Goal: Information Seeking & Learning: Find specific fact

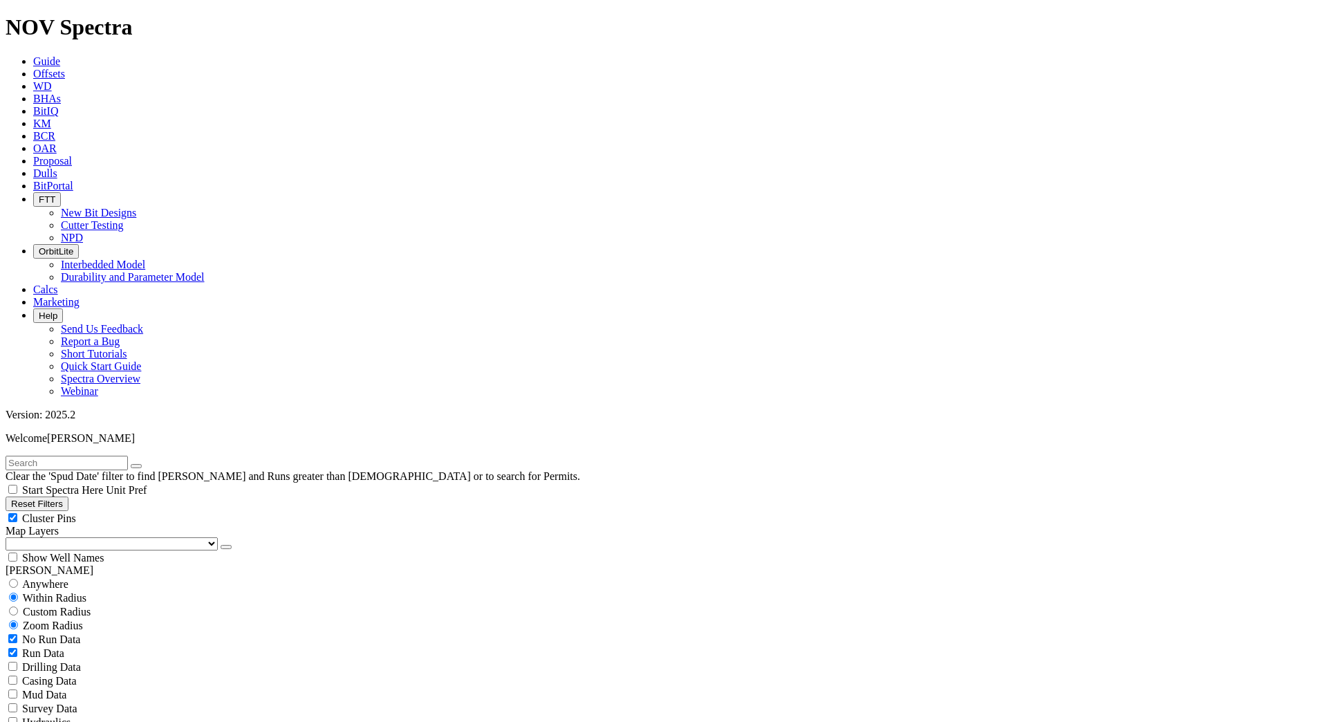
click at [64, 456] on input "text" at bounding box center [67, 463] width 122 height 15
paste input "A320517"
type input "A320517"
click at [145, 464] on button "submit" at bounding box center [150, 466] width 11 height 4
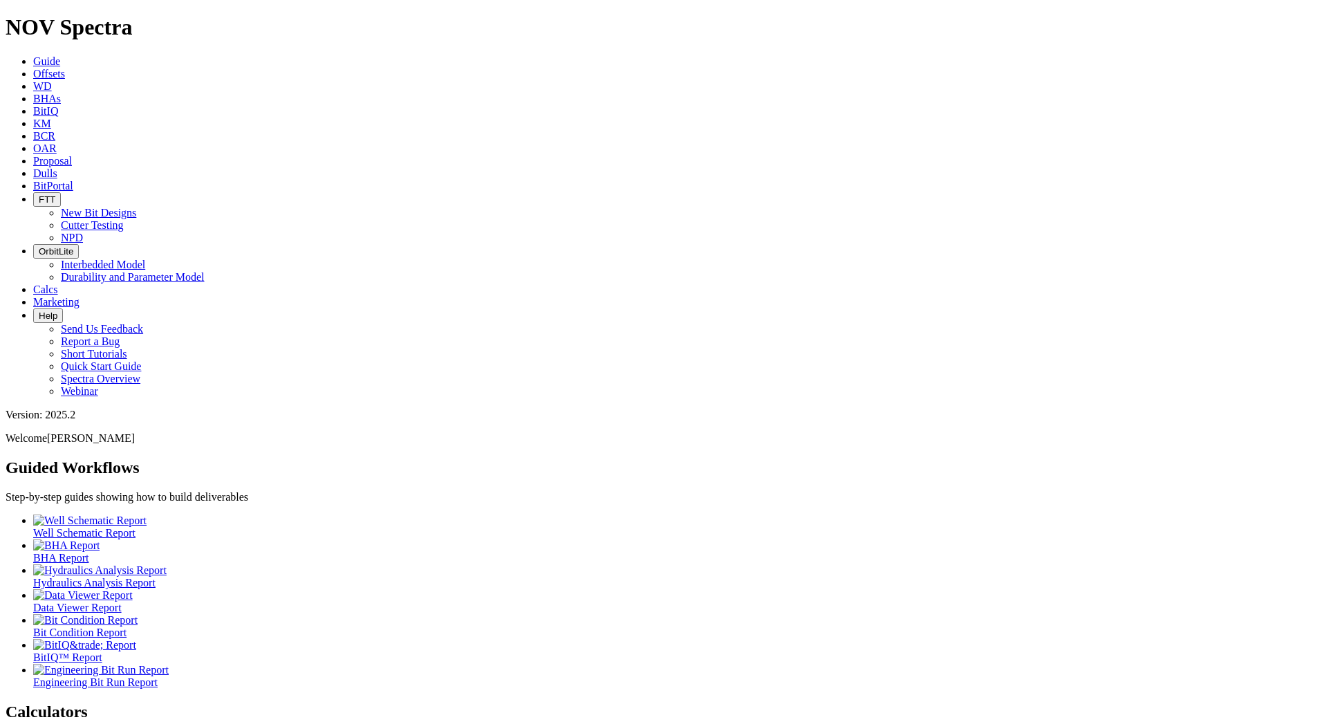
click at [33, 68] on icon at bounding box center [33, 74] width 0 height 12
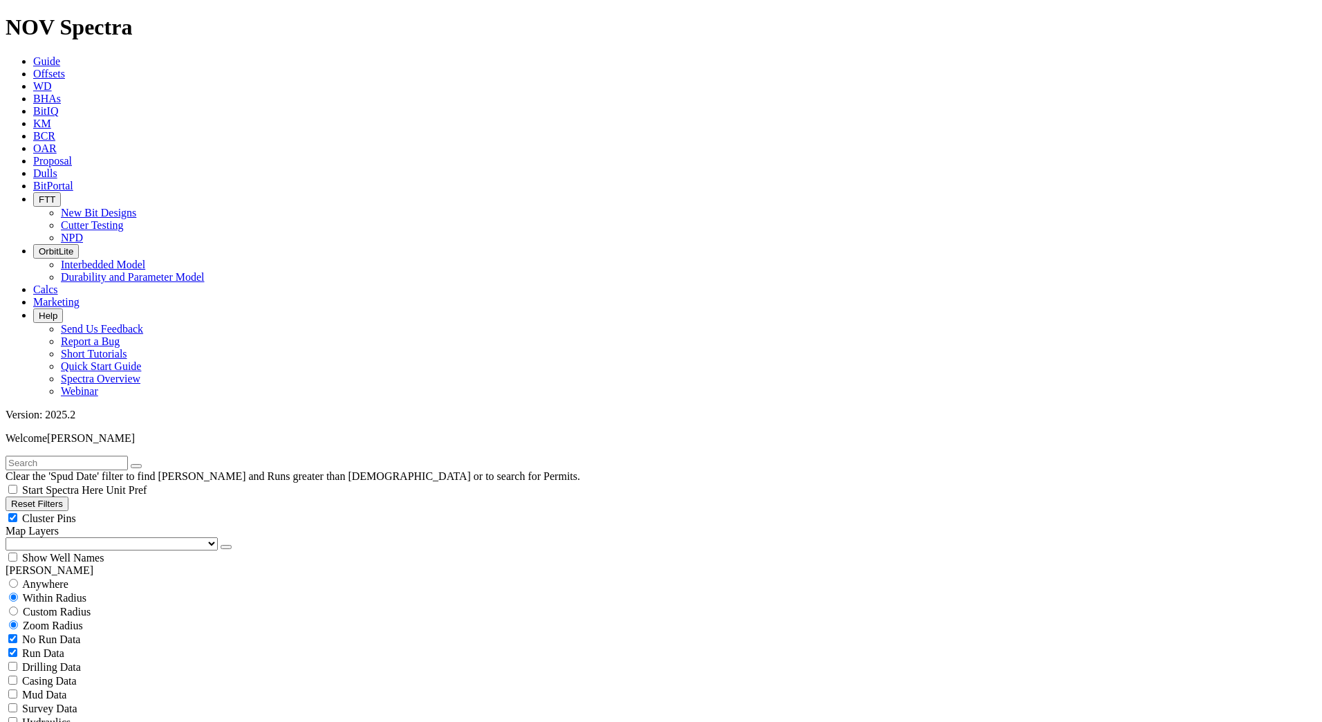
click at [93, 456] on input "text" at bounding box center [67, 463] width 122 height 15
paste input "A320516"
type input "A320516"
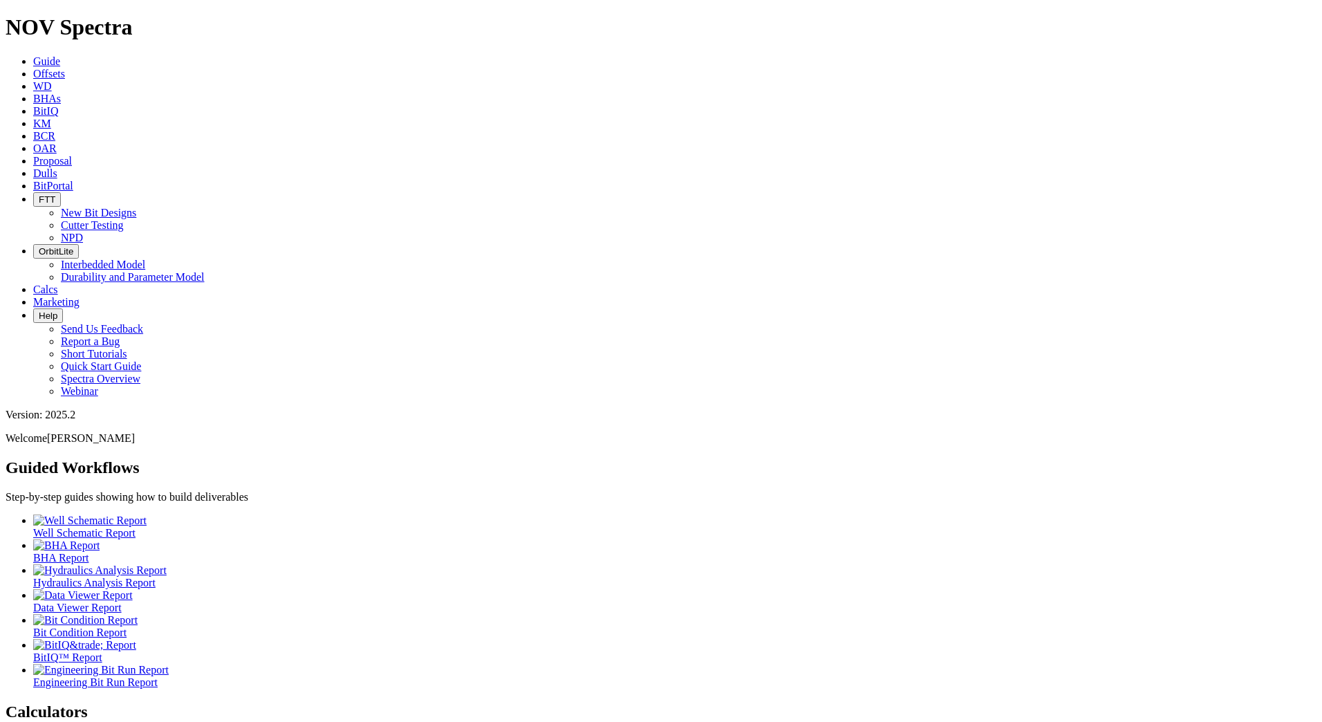
click at [33, 68] on icon at bounding box center [33, 74] width 0 height 12
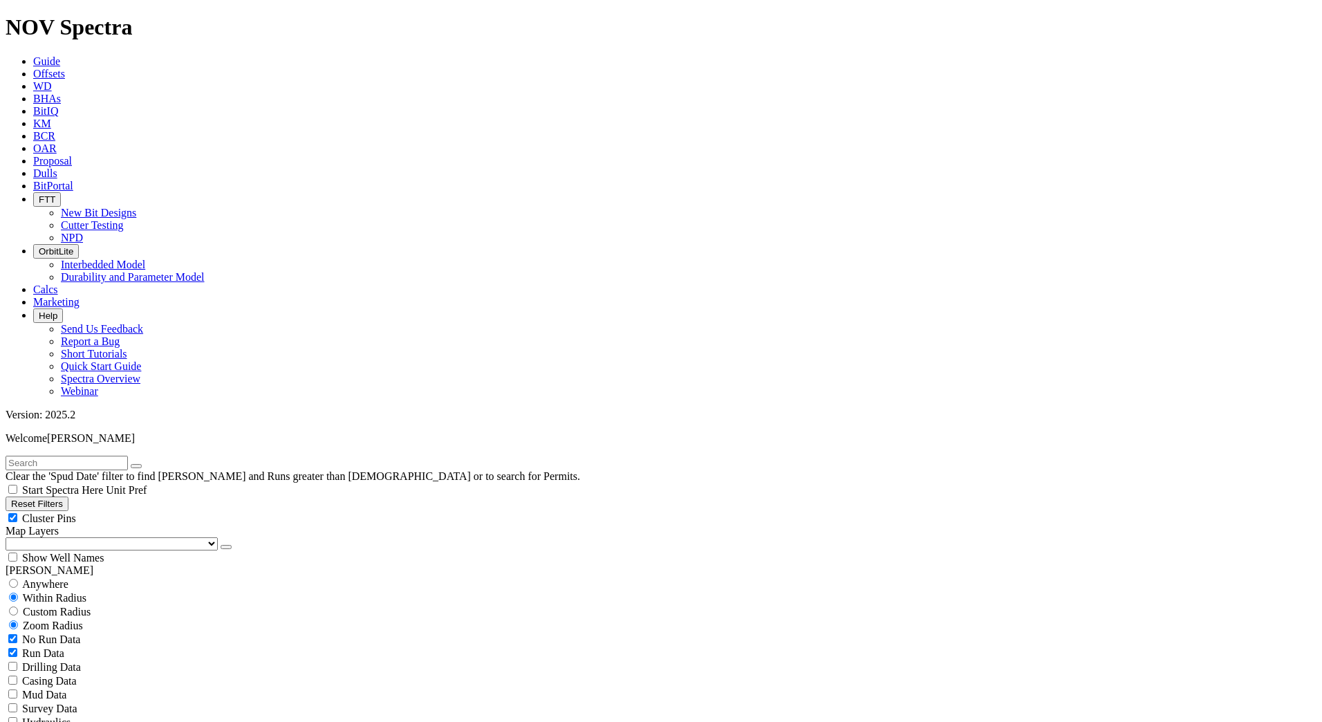
click at [128, 456] on input "text" at bounding box center [67, 463] width 122 height 15
type input "A320516"
click at [145, 464] on button "submit" at bounding box center [150, 466] width 11 height 4
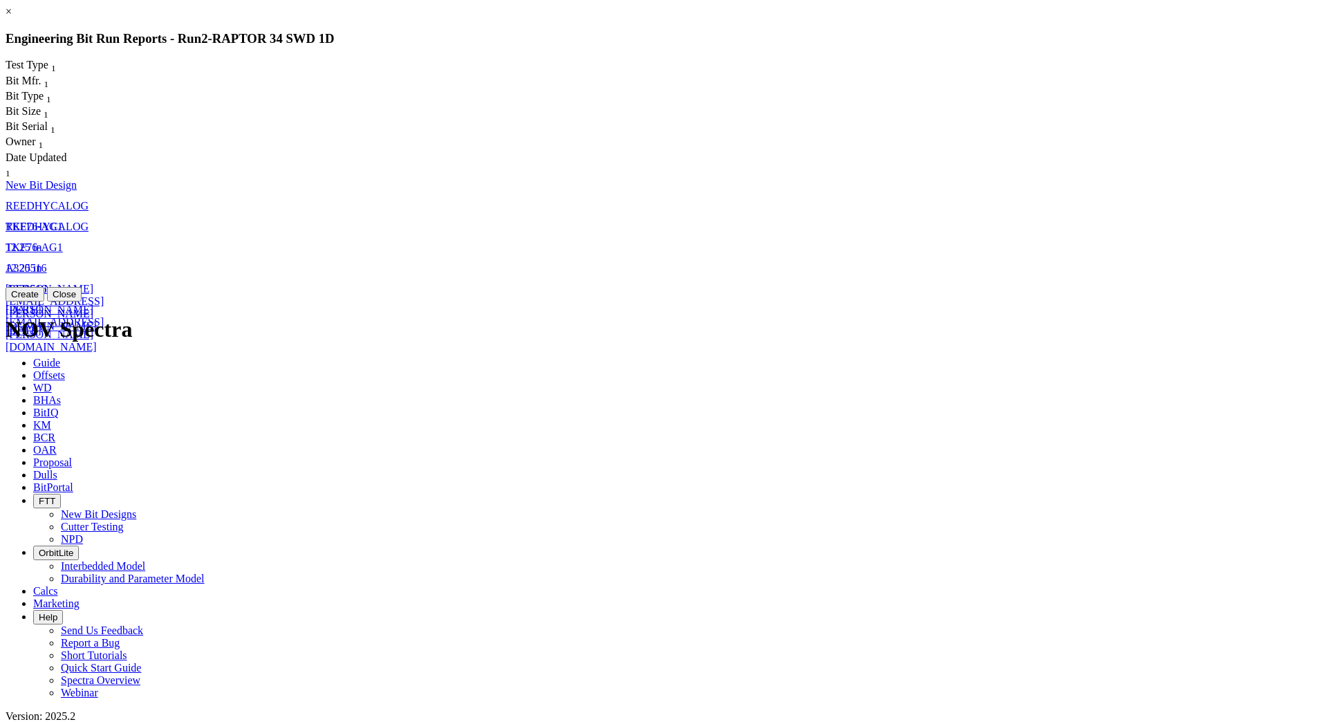
click at [63, 221] on span "TKF76-AG1" at bounding box center [34, 227] width 57 height 12
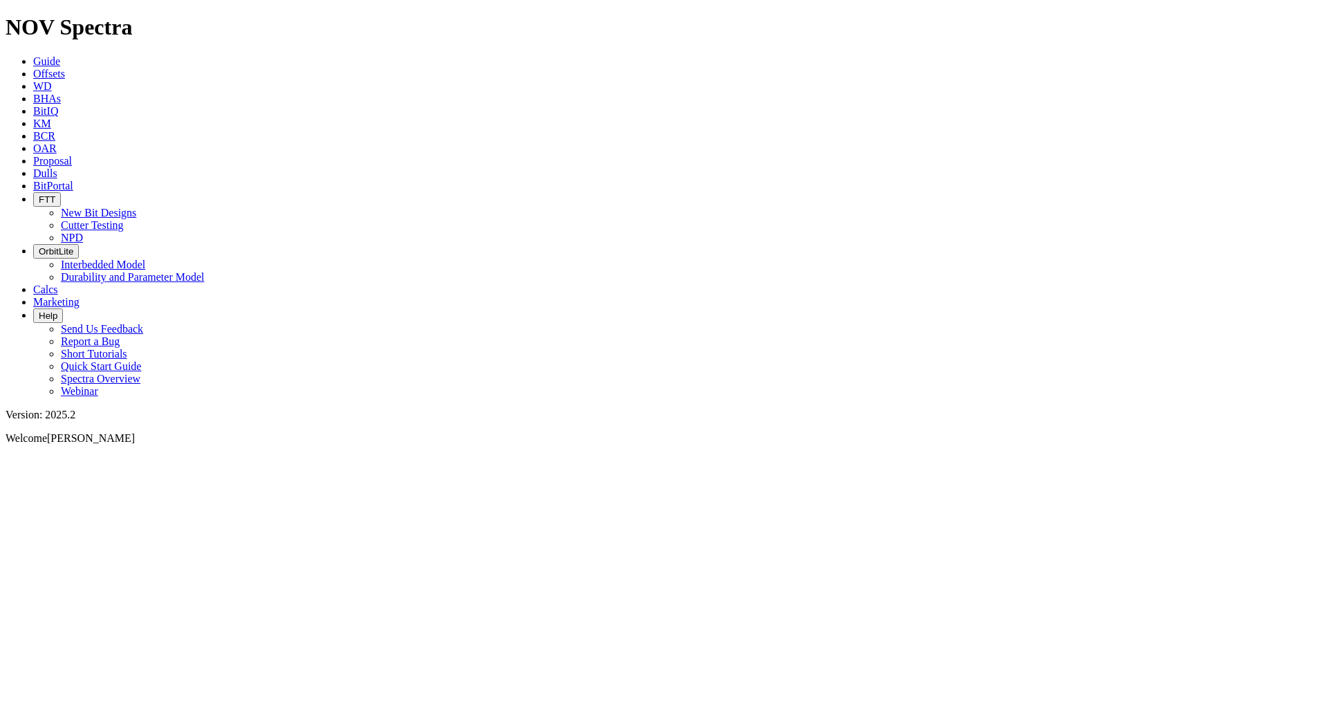
select select "New Bit Design"
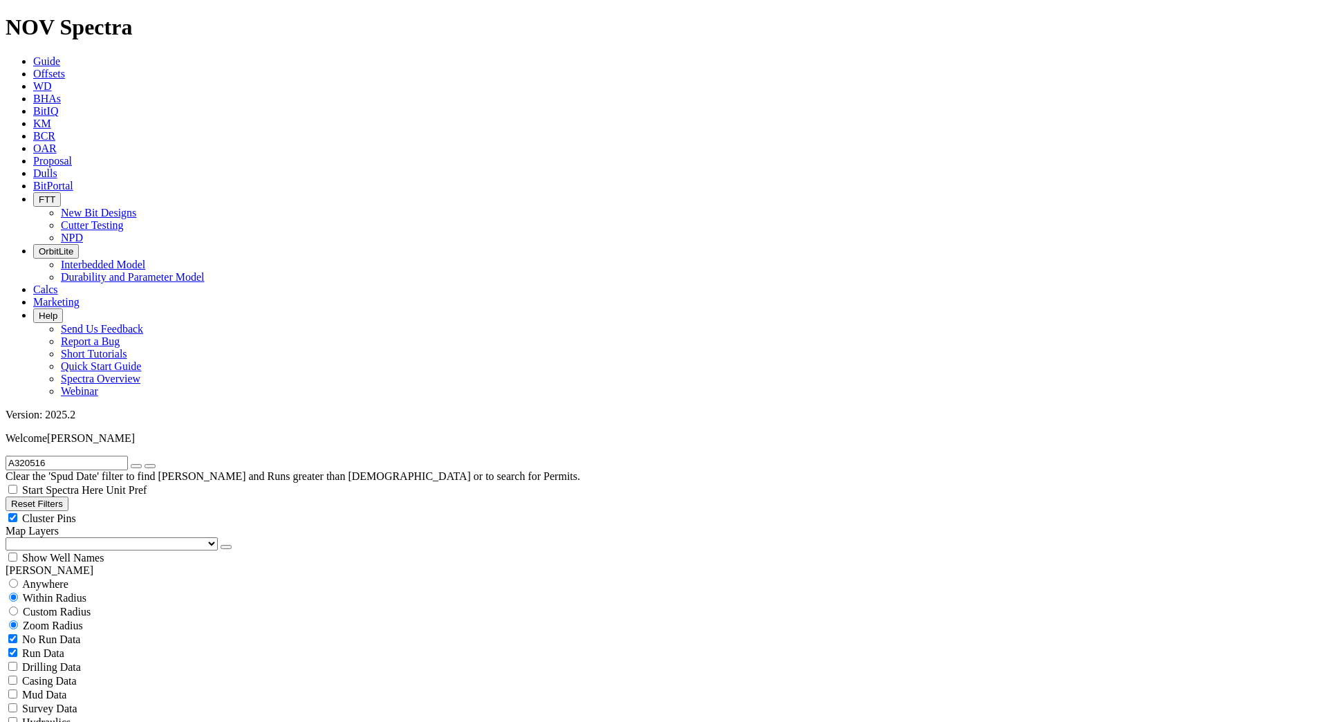
scroll to position [380, 0]
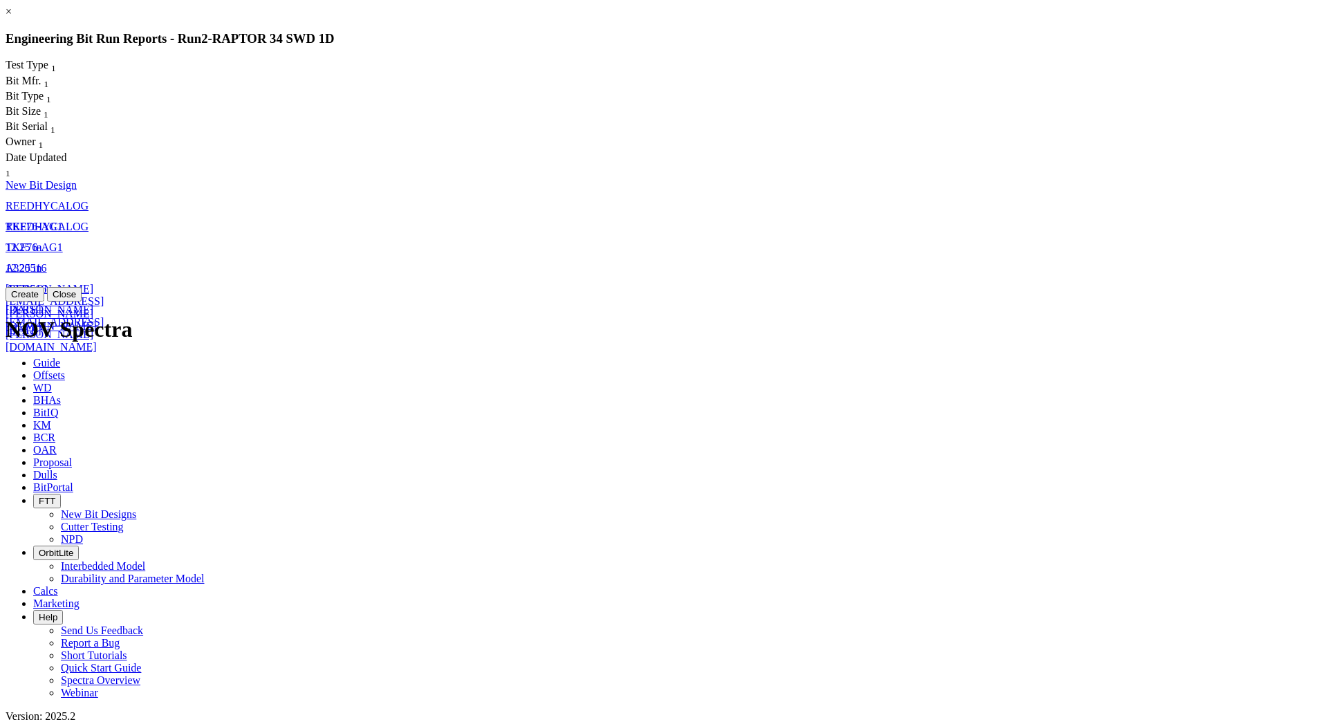
click at [30, 241] on span "12.25" at bounding box center [18, 247] width 25 height 12
select select "New Bit Design"
